Goal: Transaction & Acquisition: Purchase product/service

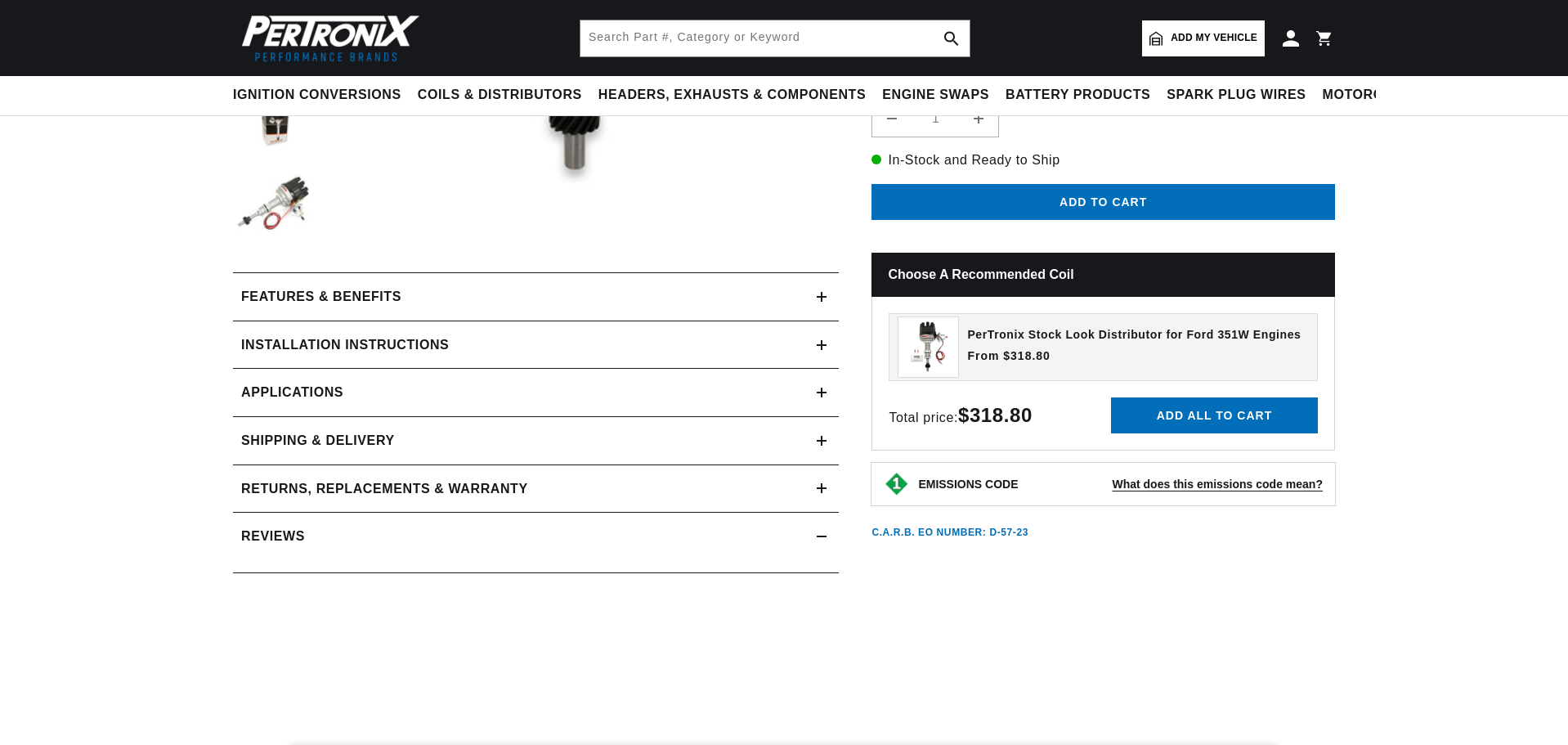
scroll to position [491, 0]
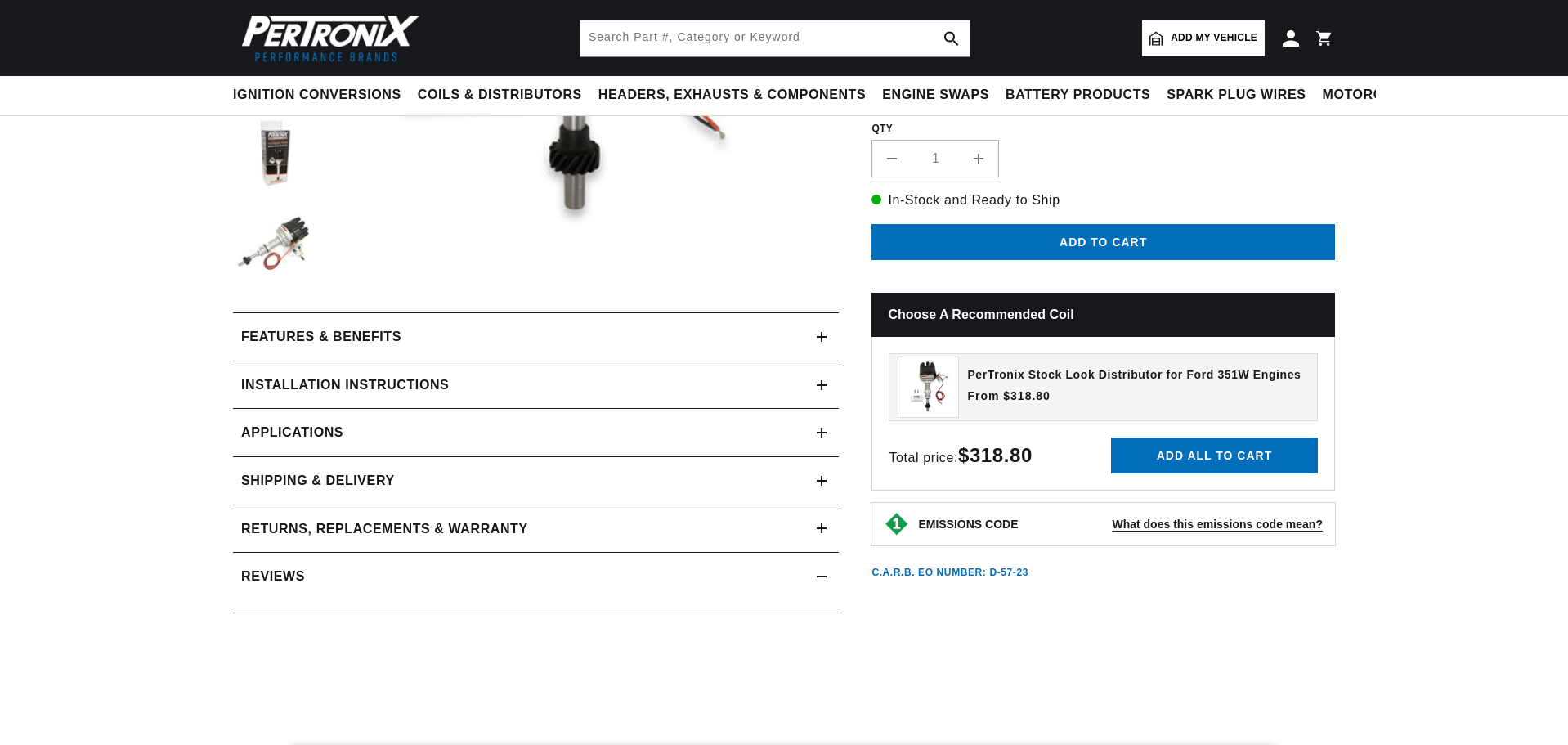
click at [818, 385] on icon at bounding box center [822, 385] width 10 height 0
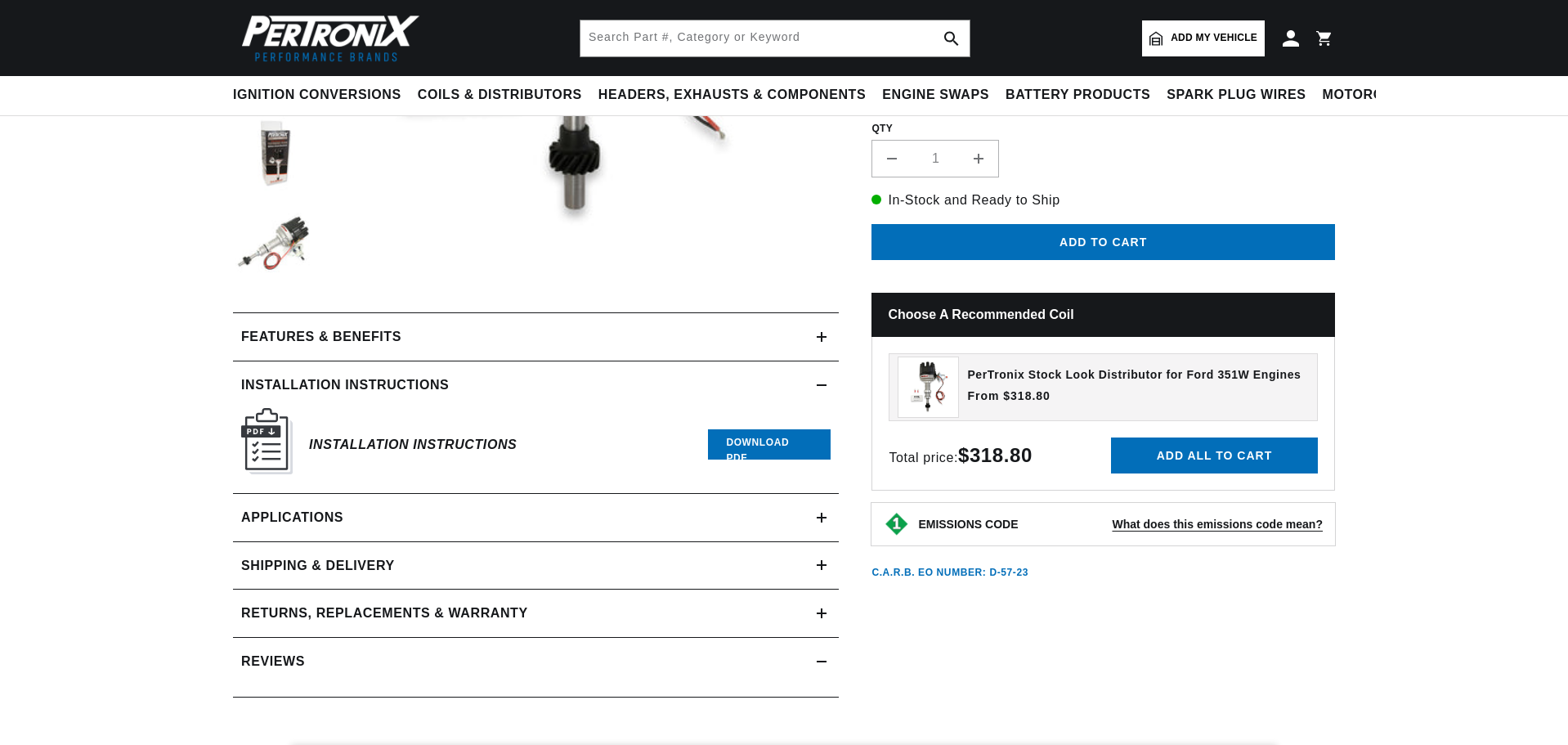
scroll to position [0, 0]
click at [751, 449] on link "Download PDF" at bounding box center [770, 445] width 122 height 31
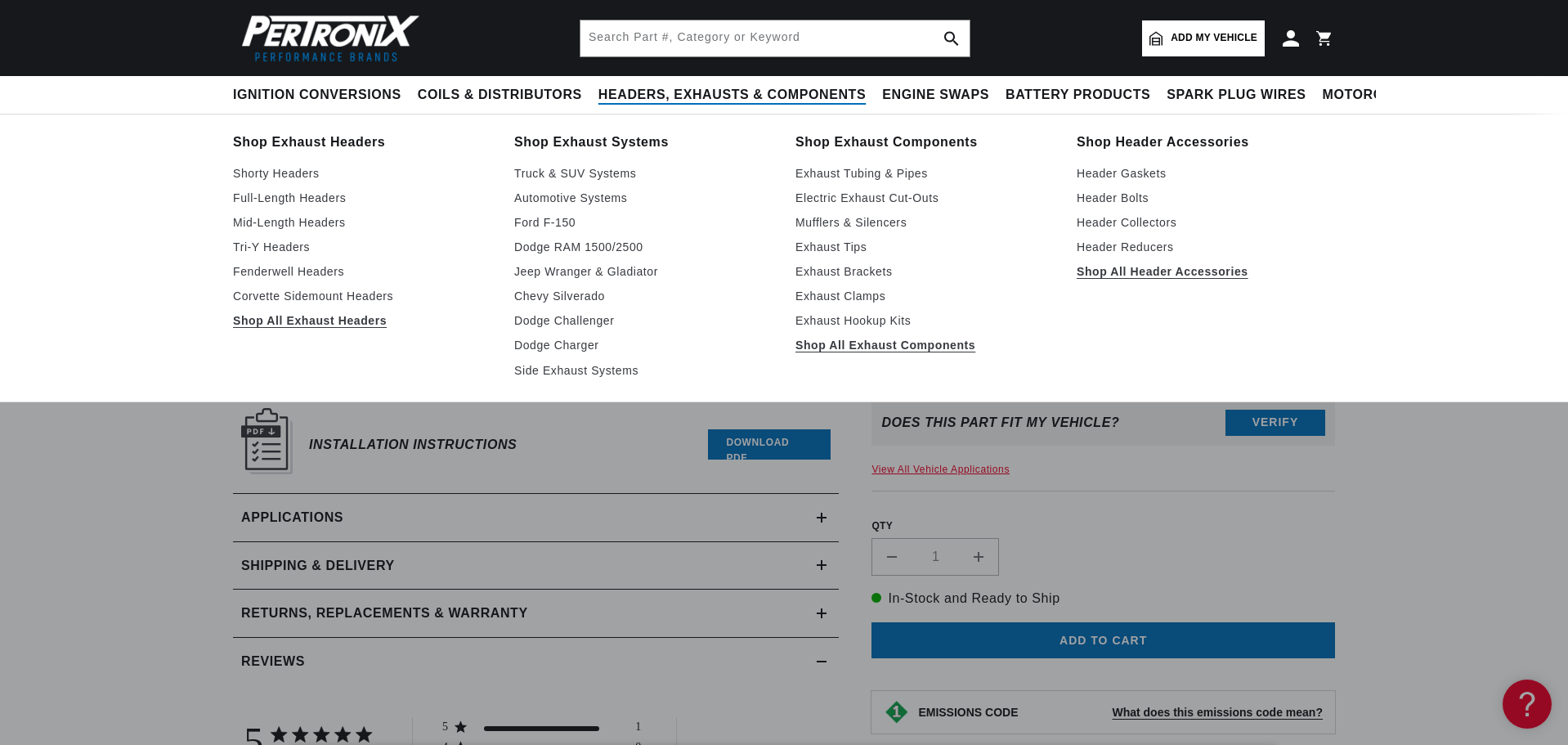
scroll to position [0, 520]
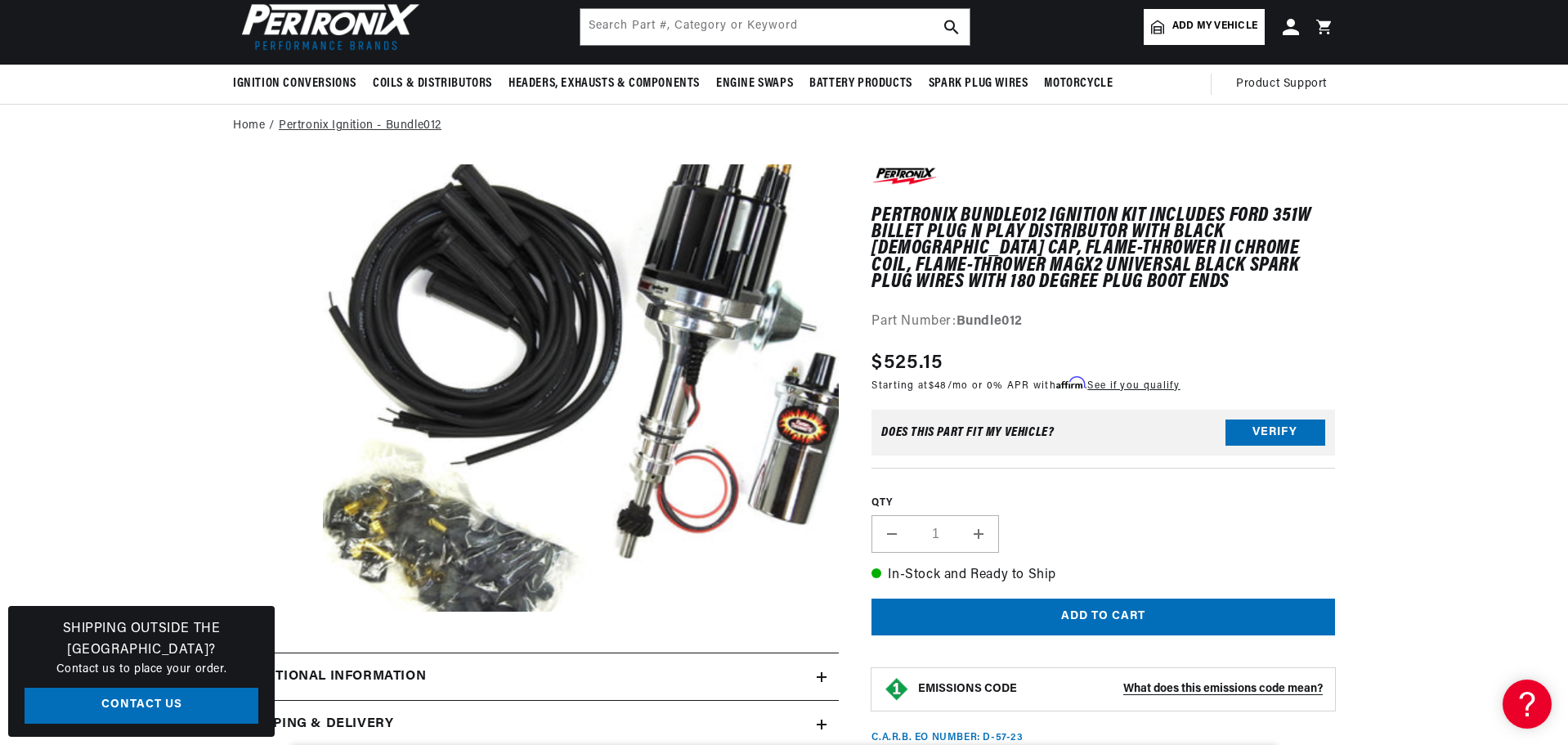
click at [312, 125] on link "Pertronix Ignition - Bundle012" at bounding box center [360, 126] width 163 height 18
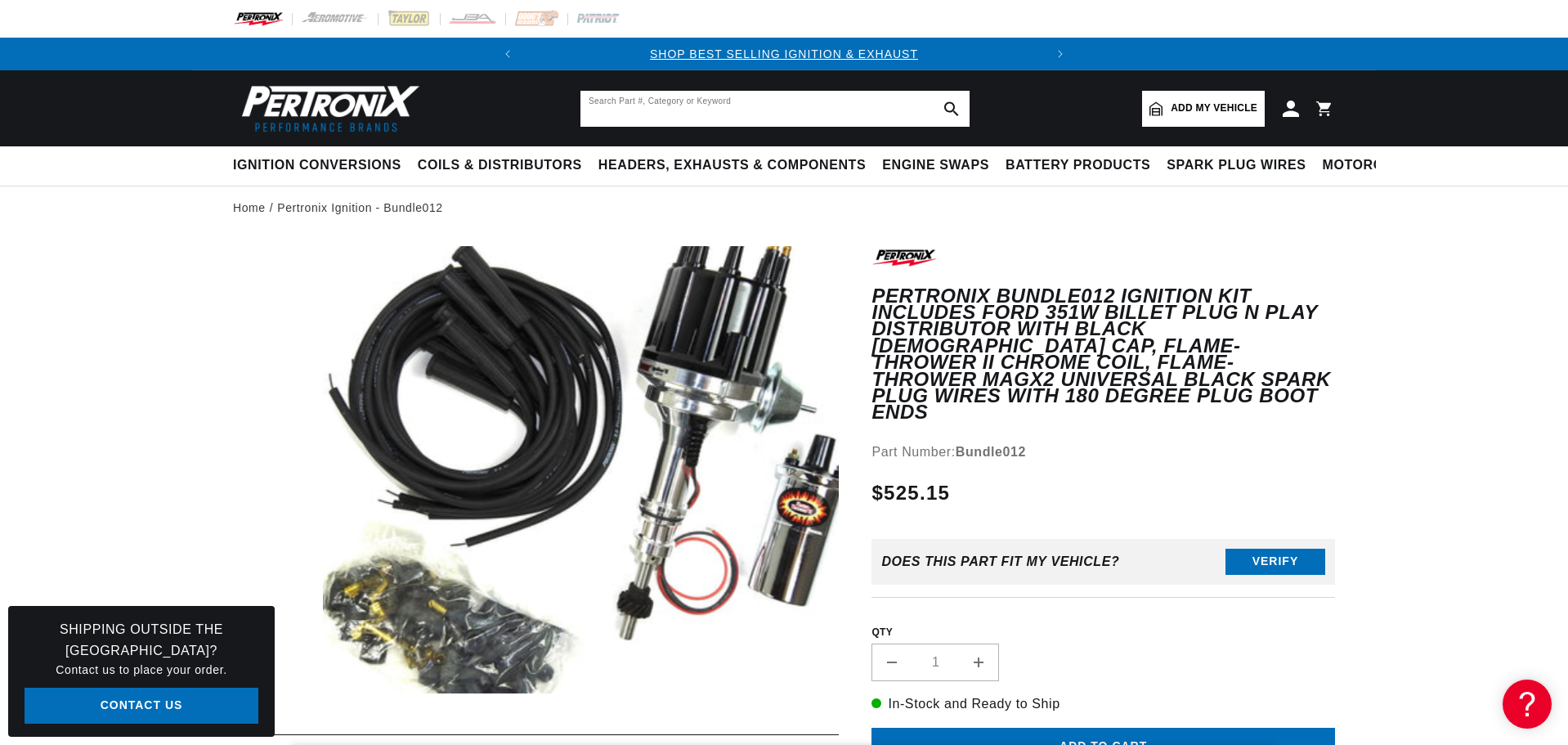
click at [649, 106] on input "text" at bounding box center [775, 109] width 389 height 36
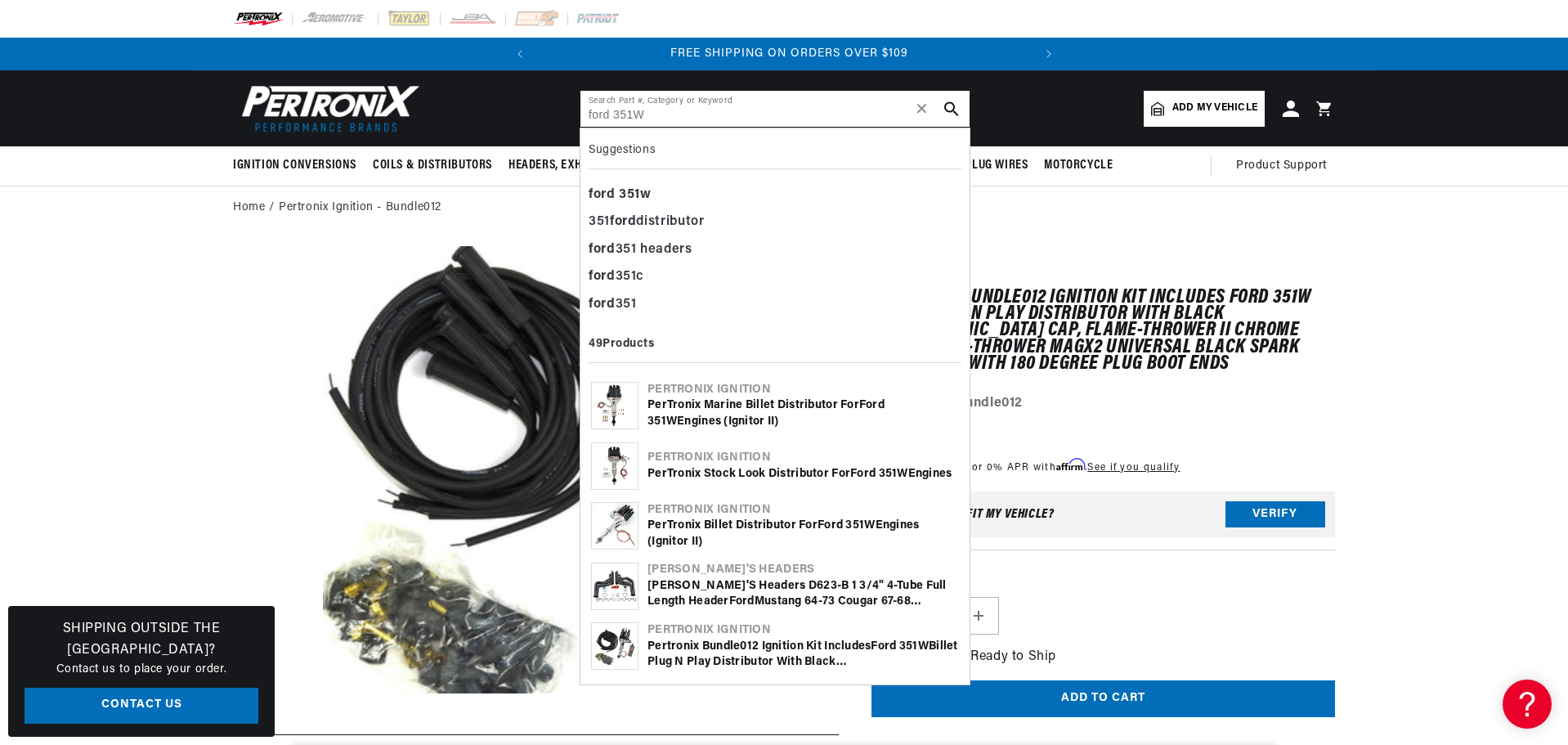
scroll to position [0, 495]
type input "ford 351W"
click at [623, 219] on b "ford" at bounding box center [624, 221] width 27 height 13
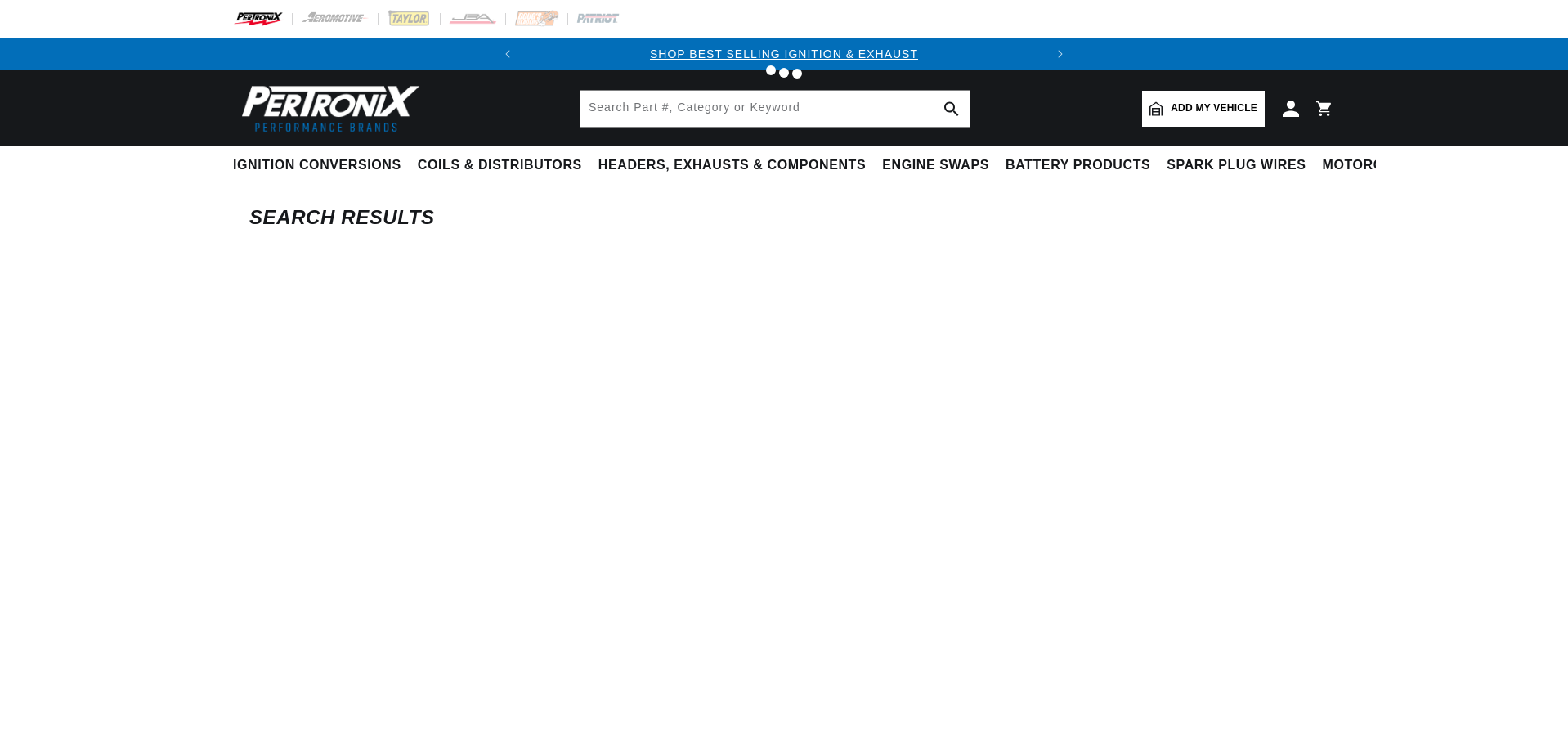
type input "351 ford distributor"
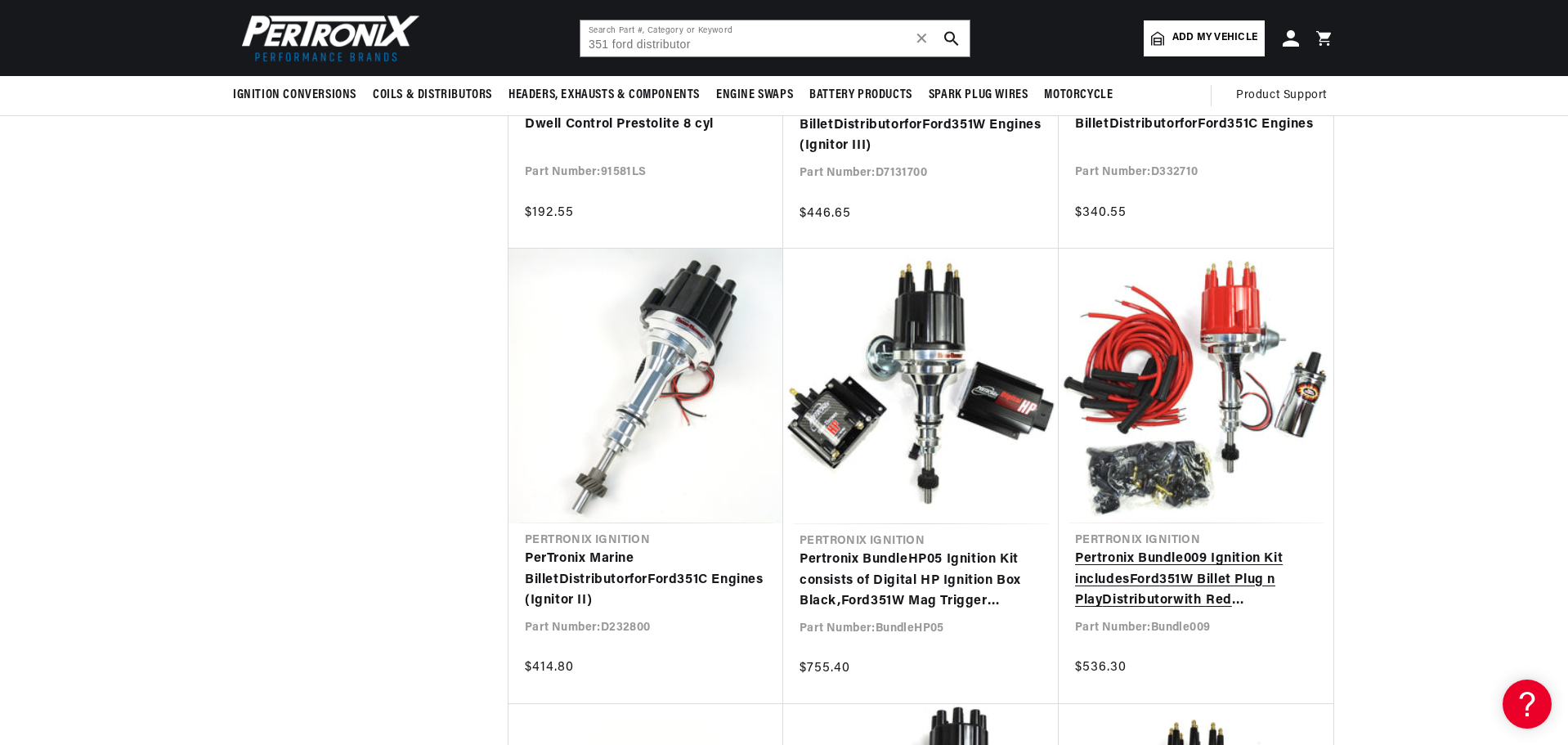
click at [1169, 576] on link "Pertronix Bundle009 Ignition Kit includes Ford 351W Billet Plug n Play Distribu…" at bounding box center [1196, 580] width 242 height 63
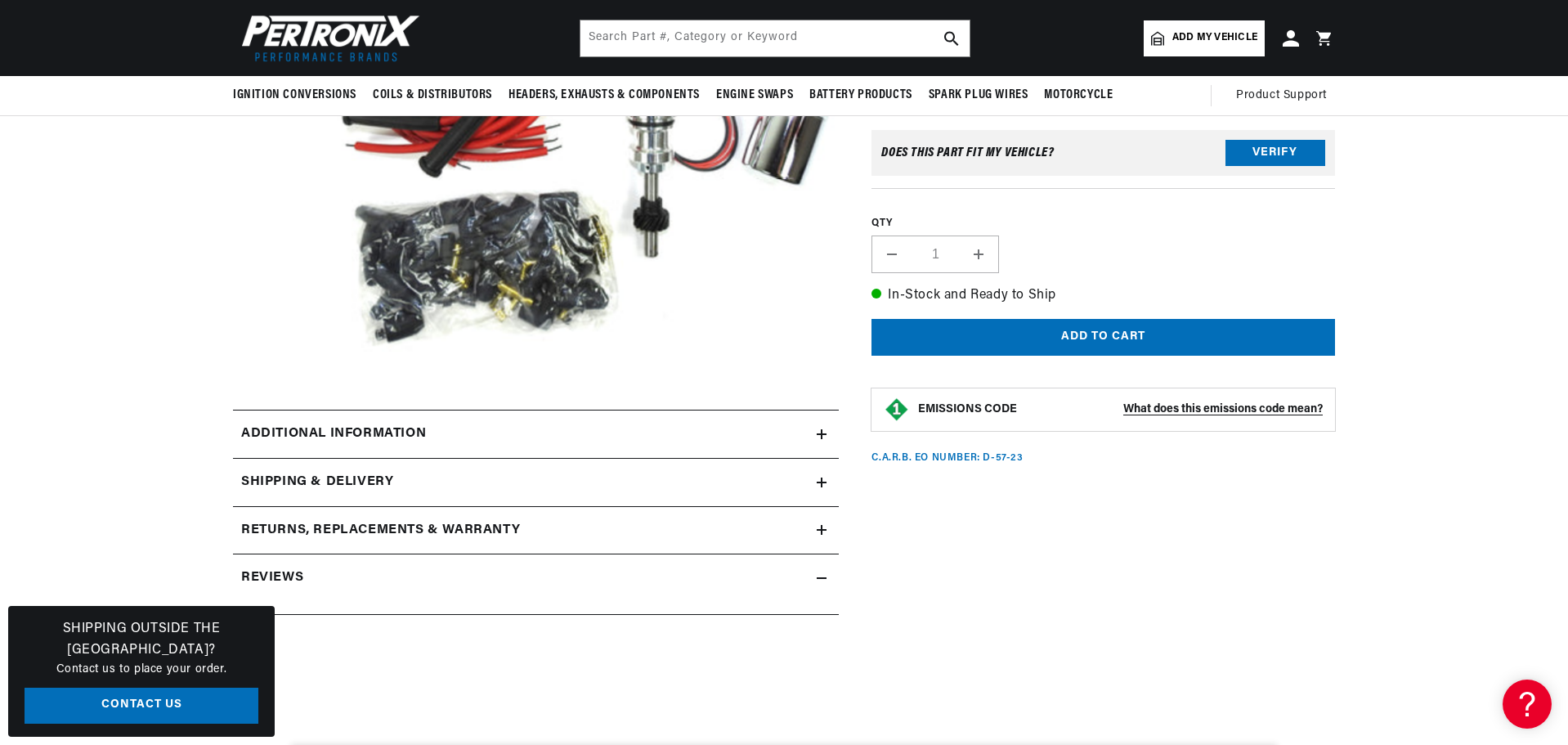
scroll to position [327, 0]
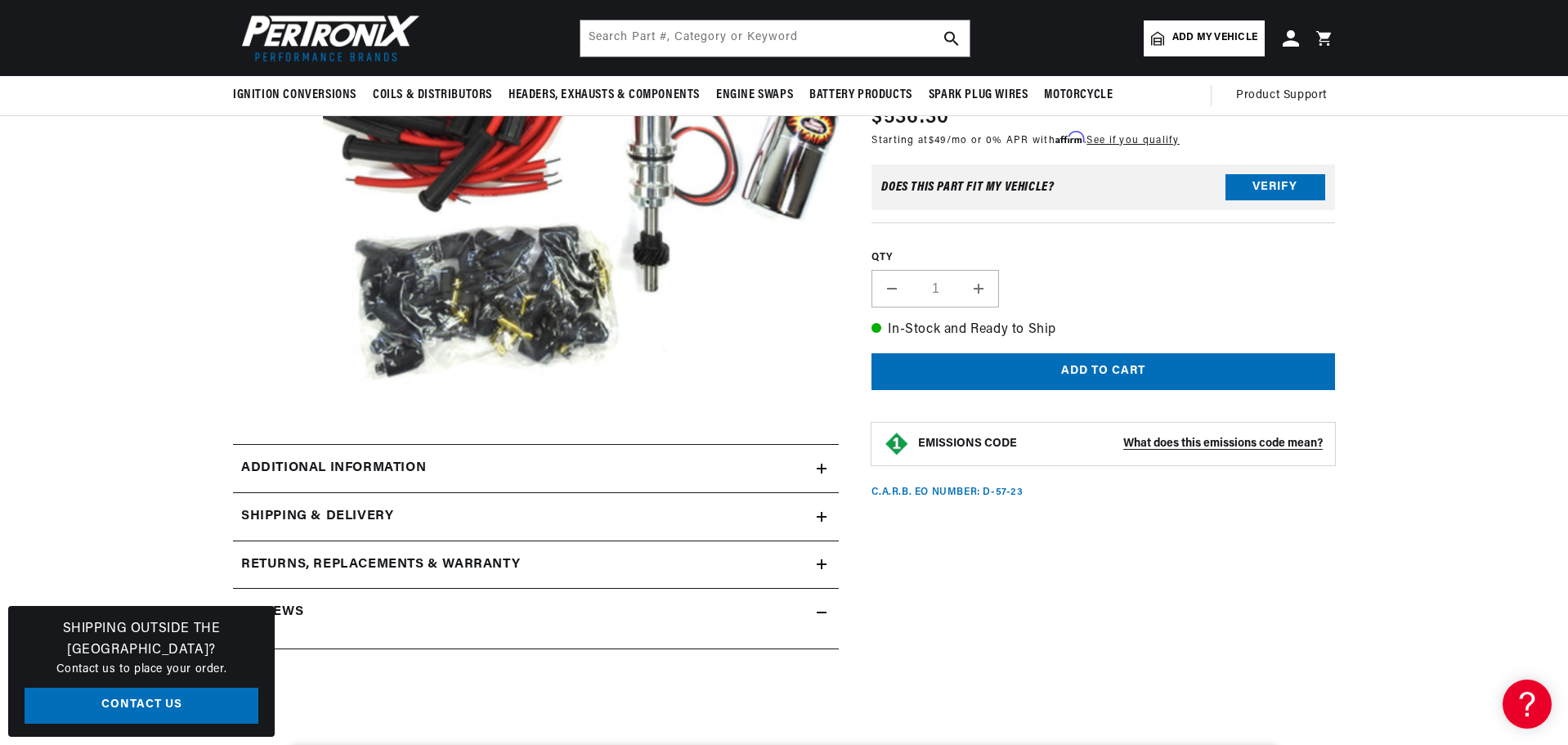
click at [820, 468] on icon at bounding box center [822, 468] width 10 height 0
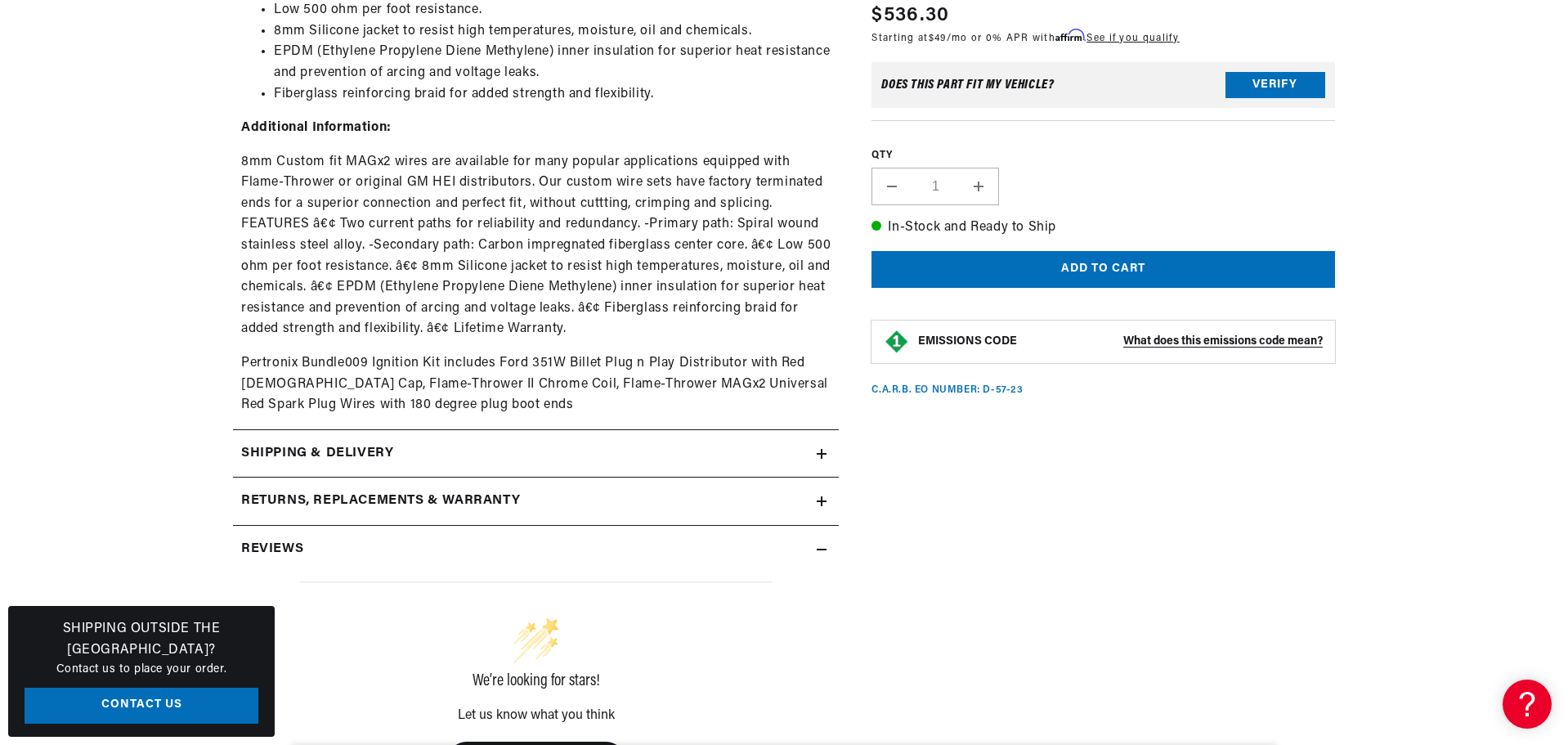
scroll to position [0, 495]
click at [824, 454] on icon at bounding box center [822, 454] width 10 height 0
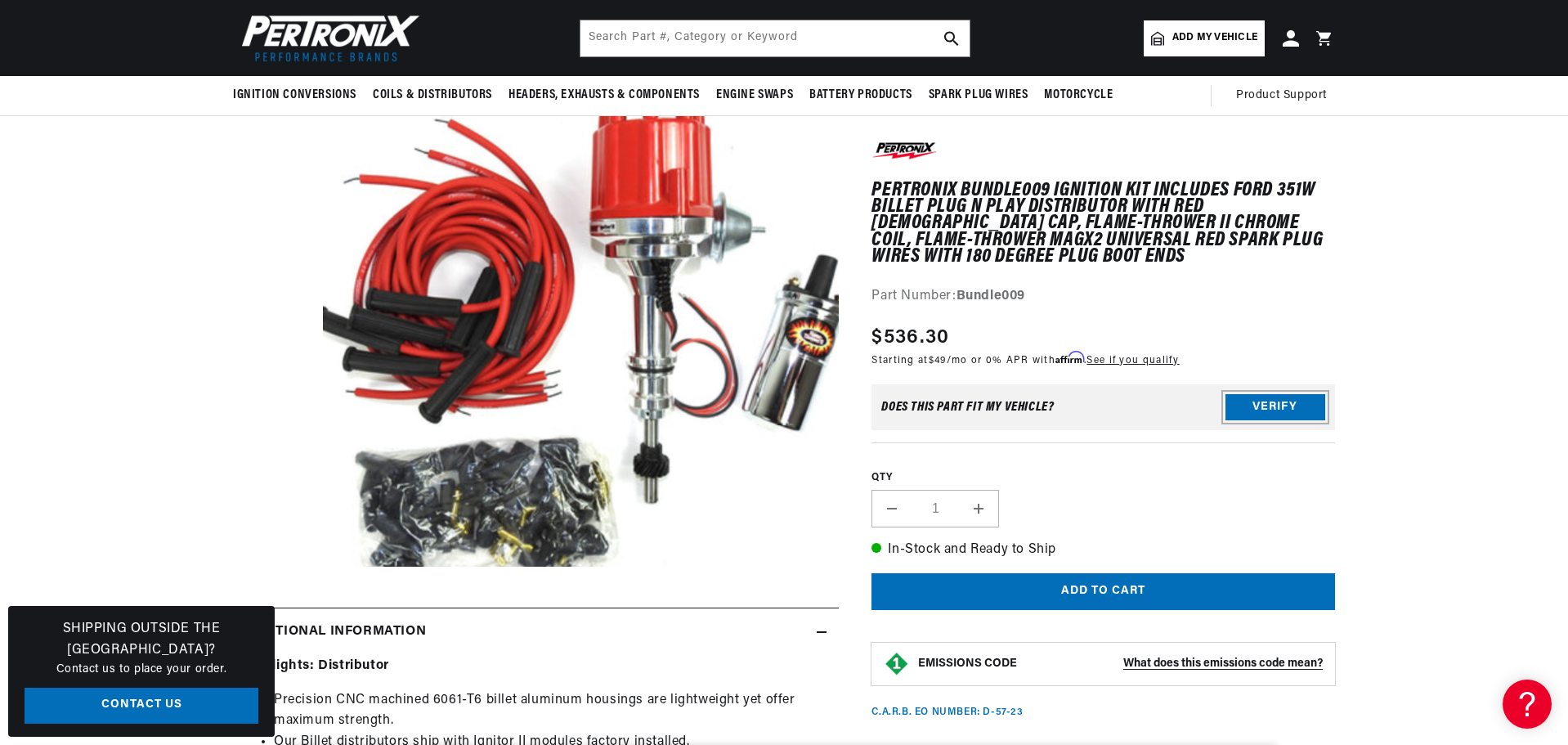
click at [1255, 404] on button "Verify" at bounding box center [1275, 406] width 100 height 26
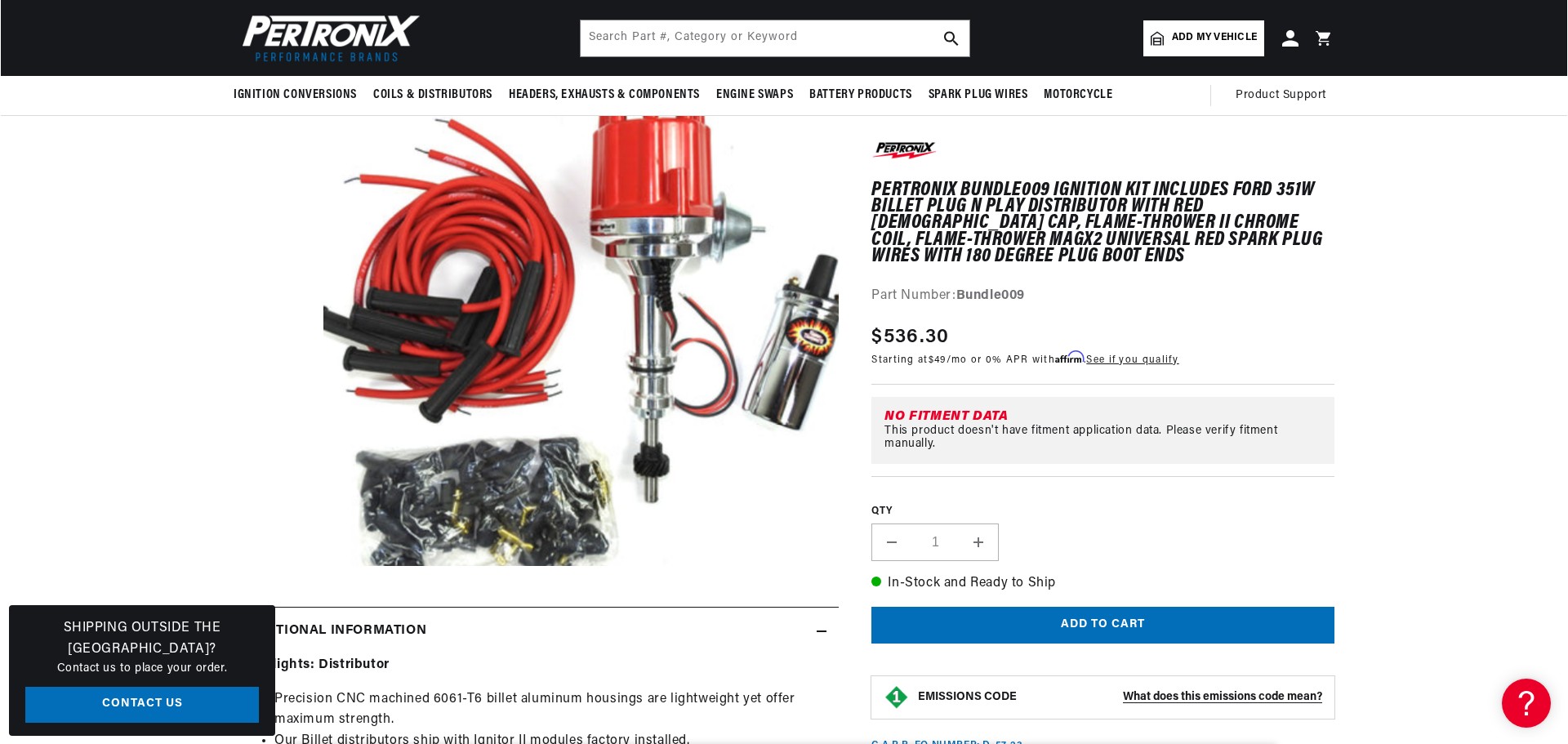
scroll to position [48, 0]
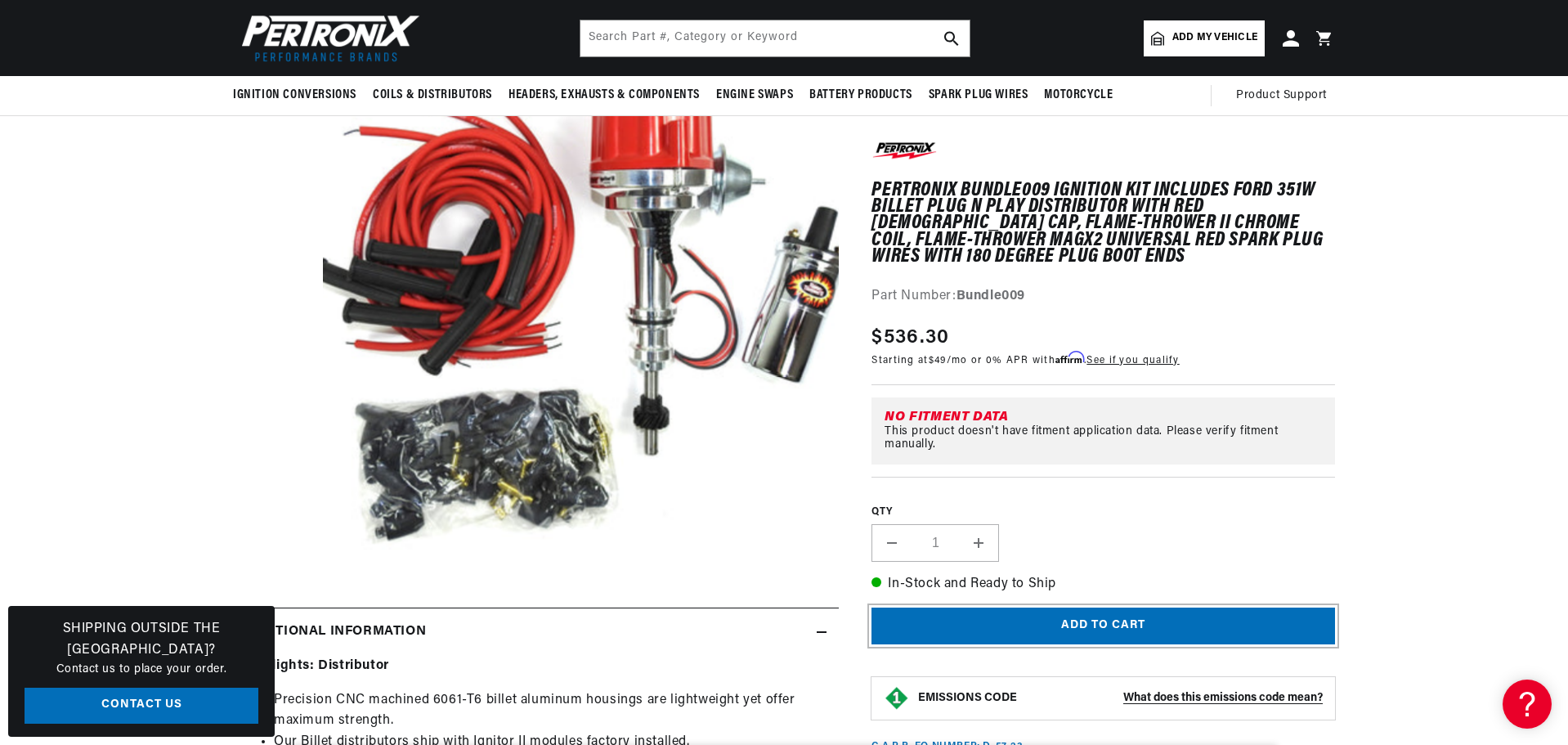
click at [1113, 628] on button "Add to cart" at bounding box center [1104, 626] width 464 height 37
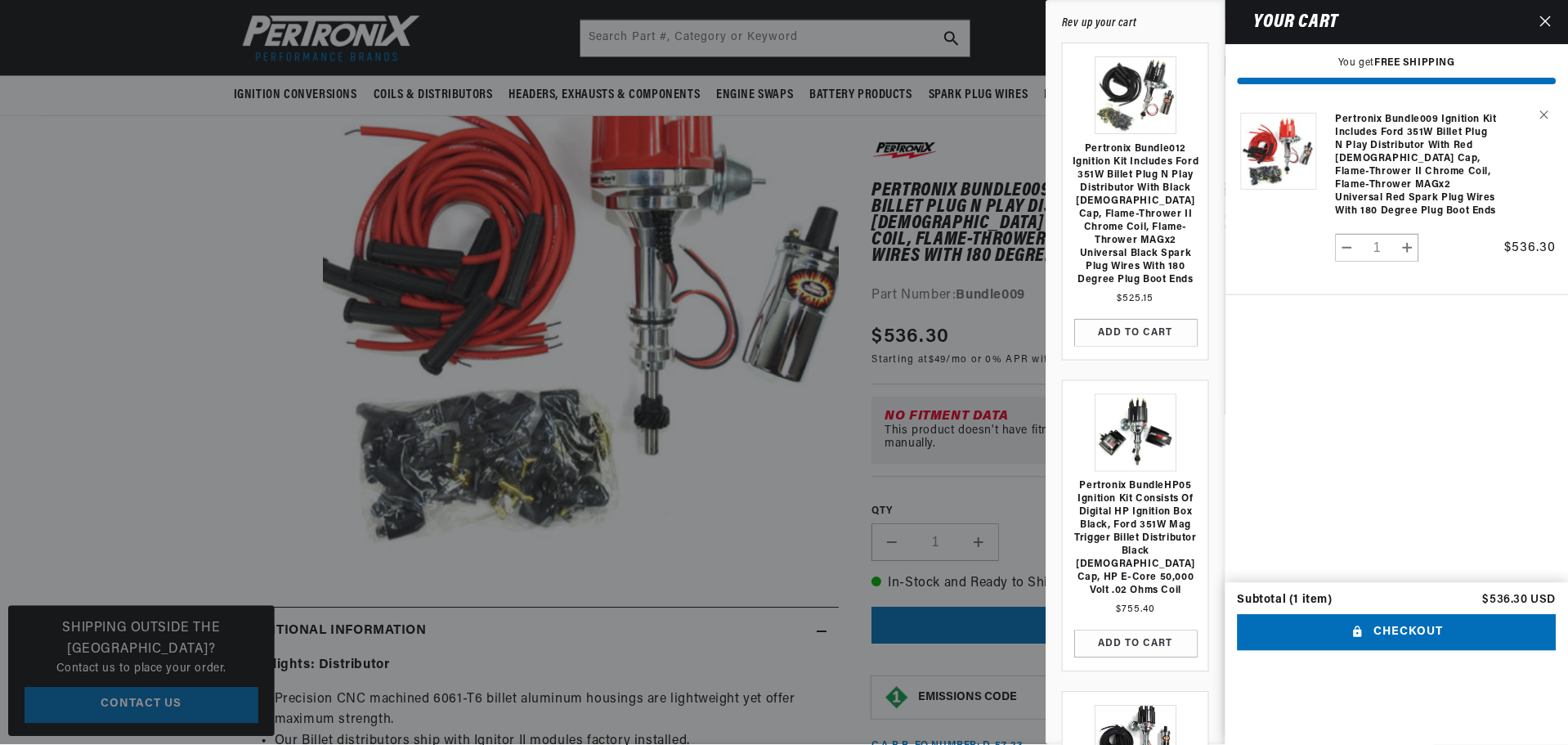
scroll to position [0, 0]
click at [1549, 20] on icon "Close" at bounding box center [1546, 21] width 11 height 11
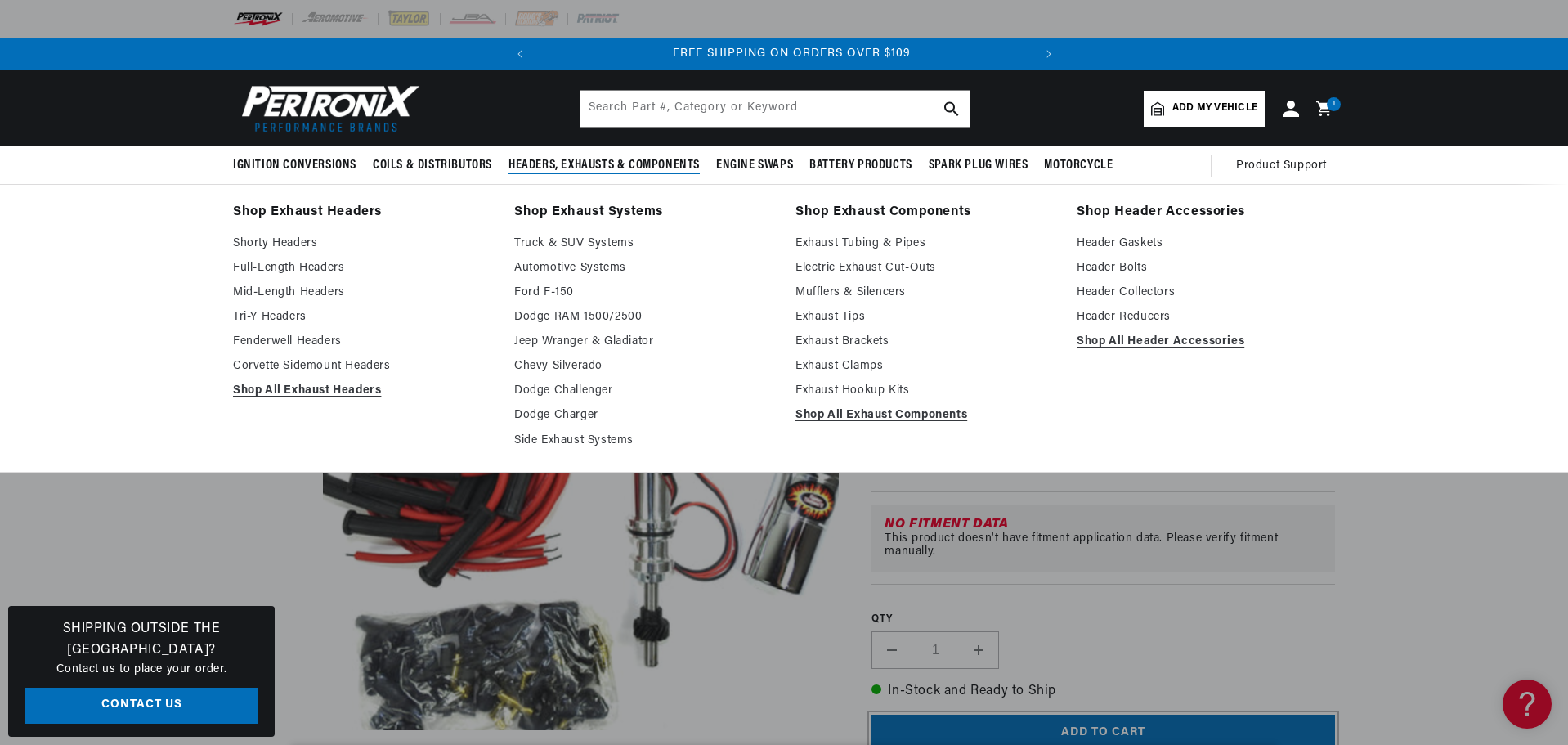
scroll to position [0, 495]
click at [289, 240] on link "Shorty Headers" at bounding box center [361, 244] width 258 height 20
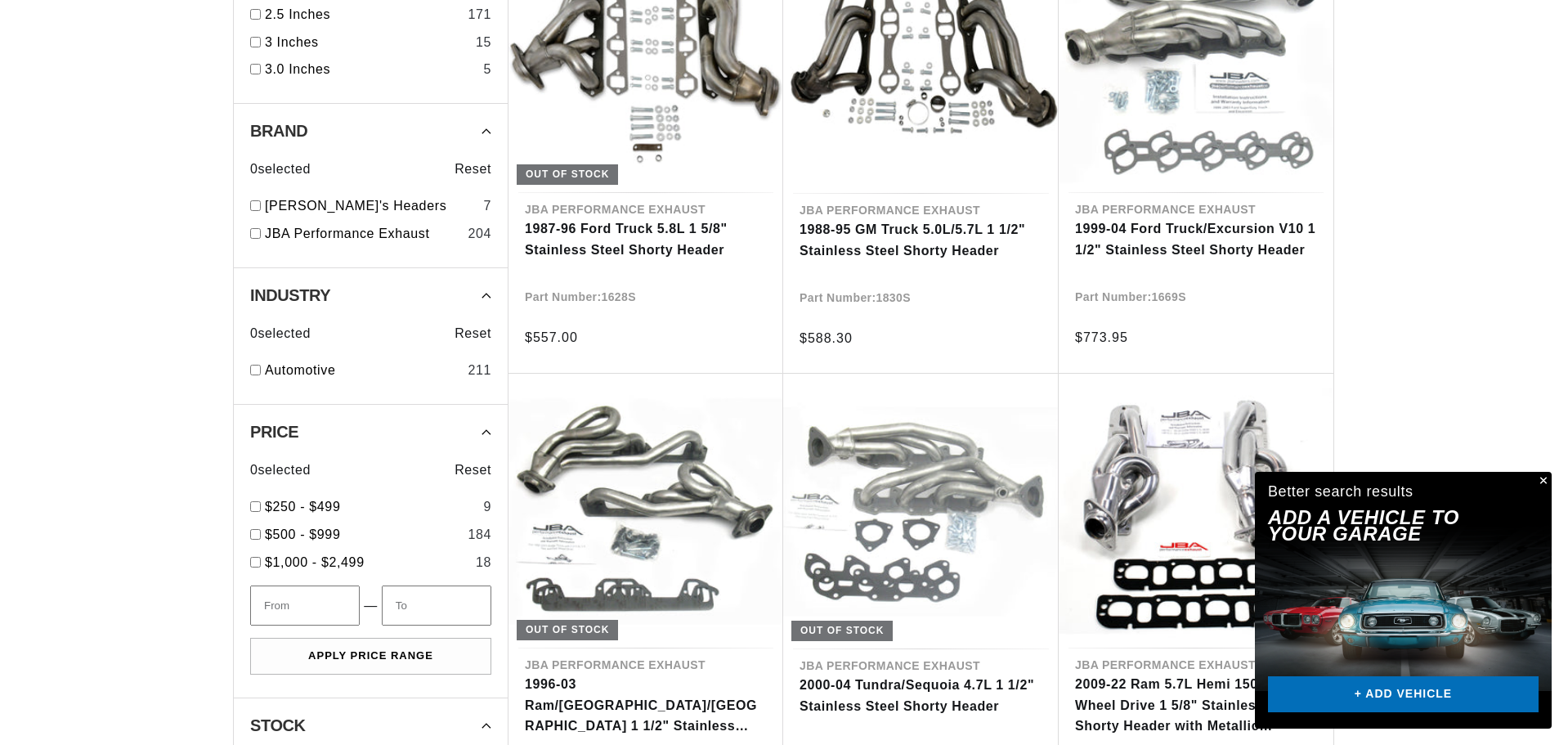
scroll to position [1716, 0]
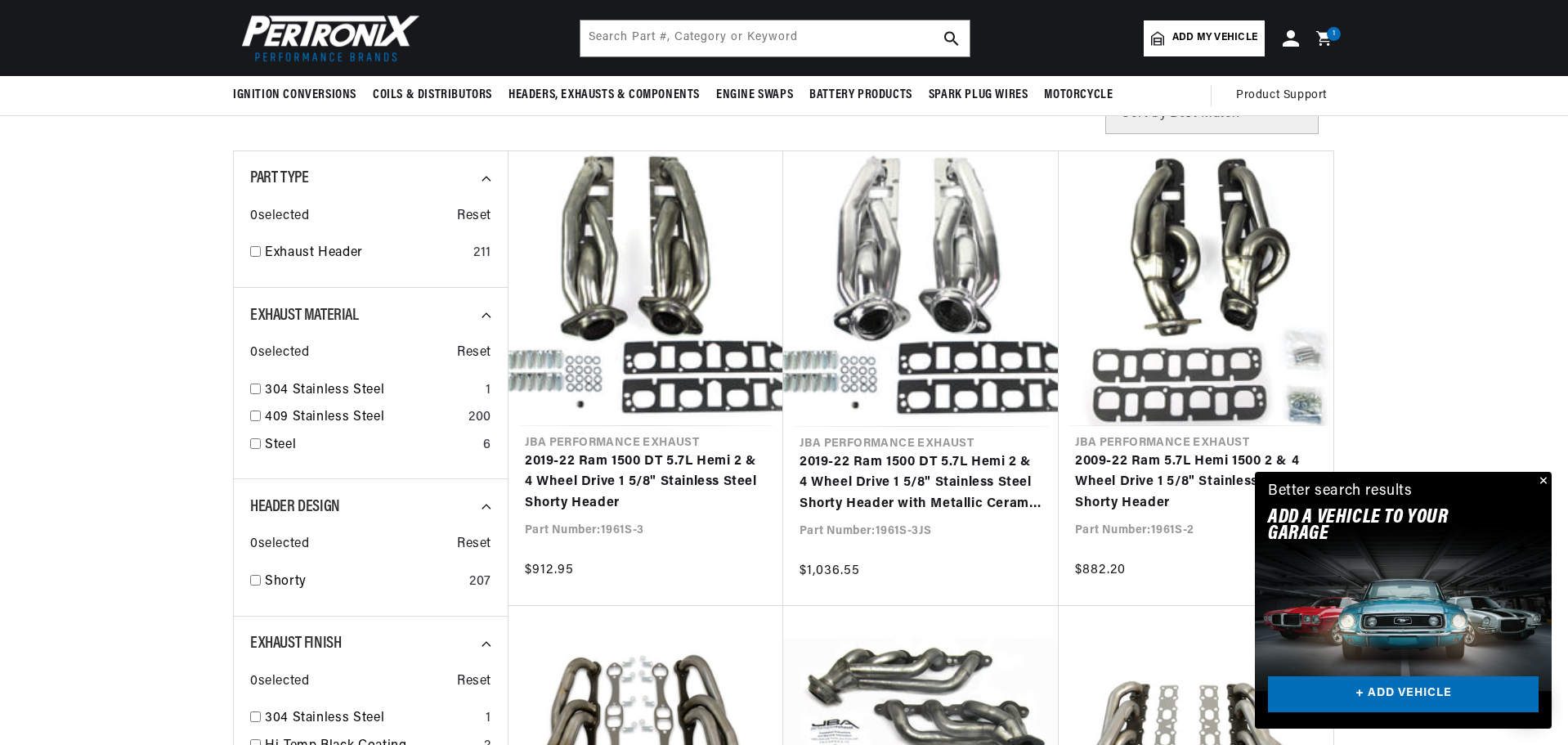
scroll to position [0, 520]
